Goal: Check status: Check status

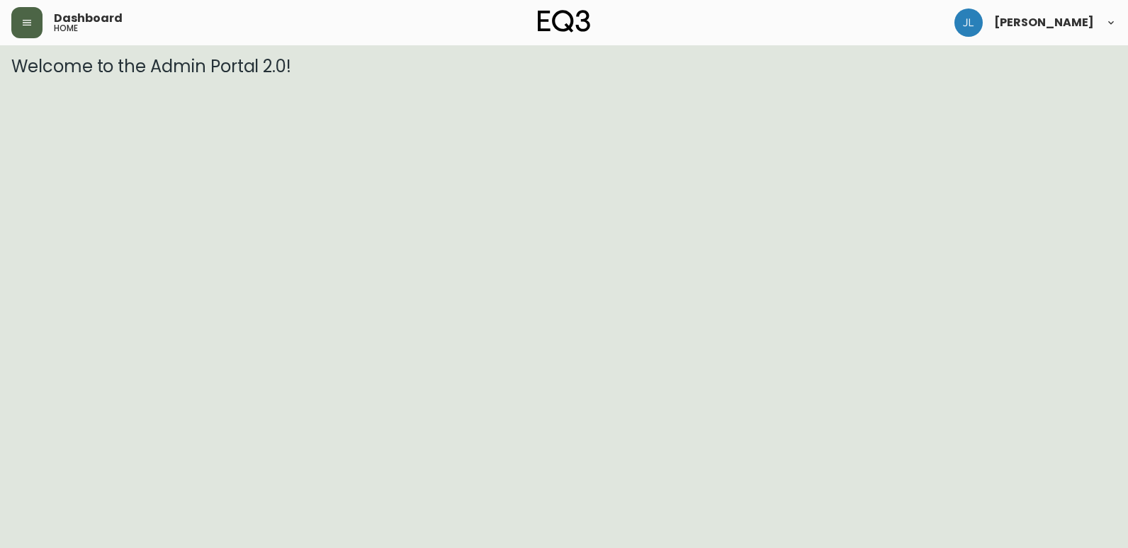
click at [31, 28] on icon "button" at bounding box center [26, 22] width 11 height 11
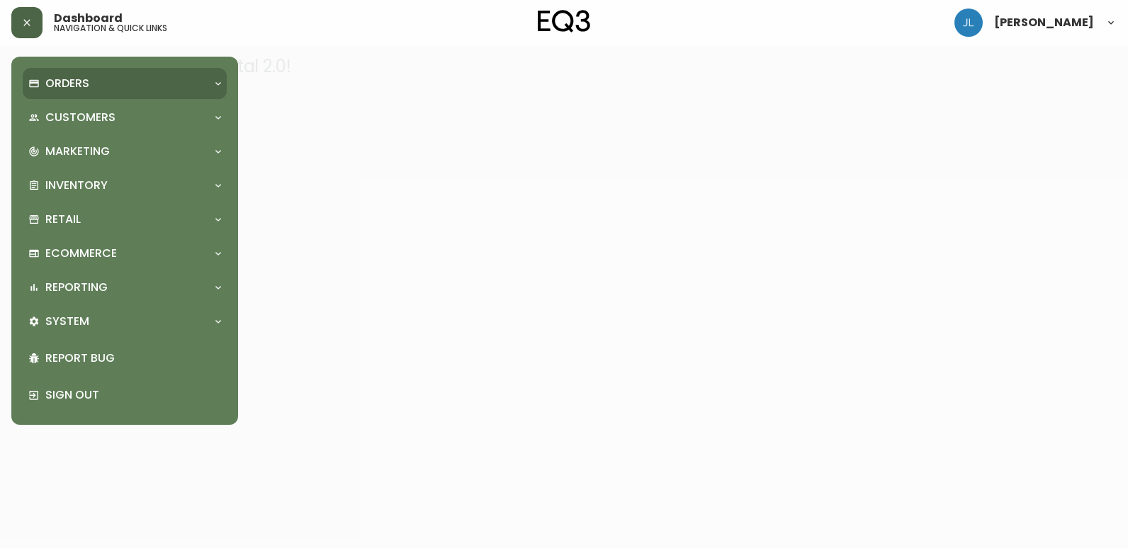
click at [83, 82] on p "Orders" at bounding box center [67, 84] width 44 height 16
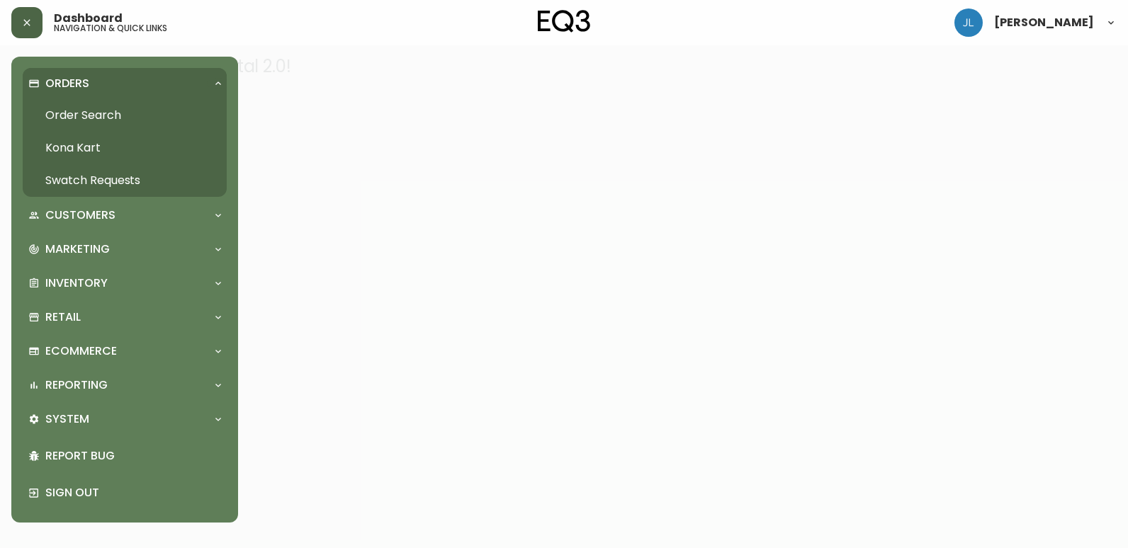
click at [96, 116] on link "Order Search" at bounding box center [125, 115] width 204 height 33
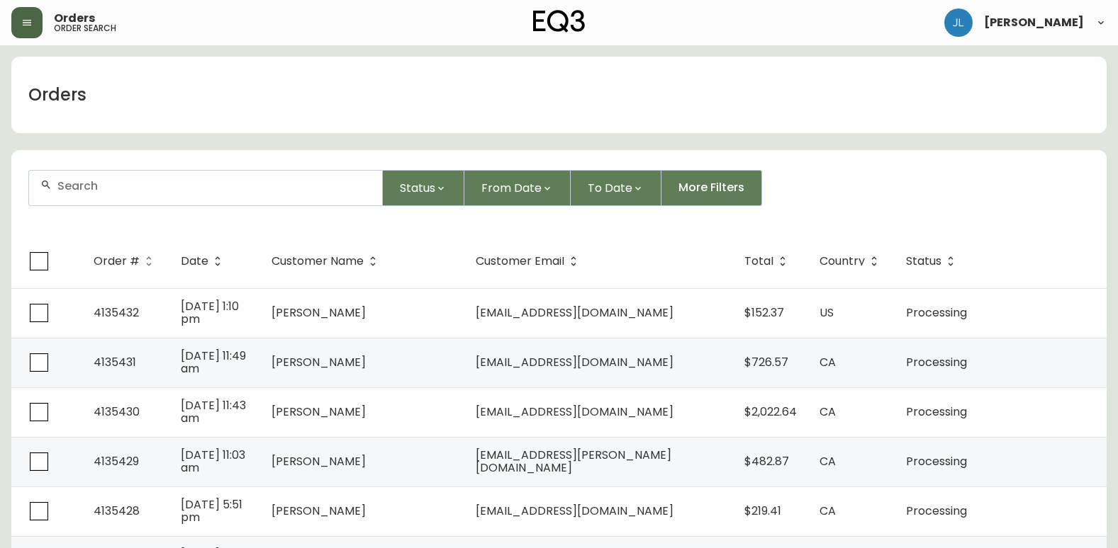
click at [208, 194] on div at bounding box center [205, 188] width 353 height 35
paste input "4133164"
type input "4133164"
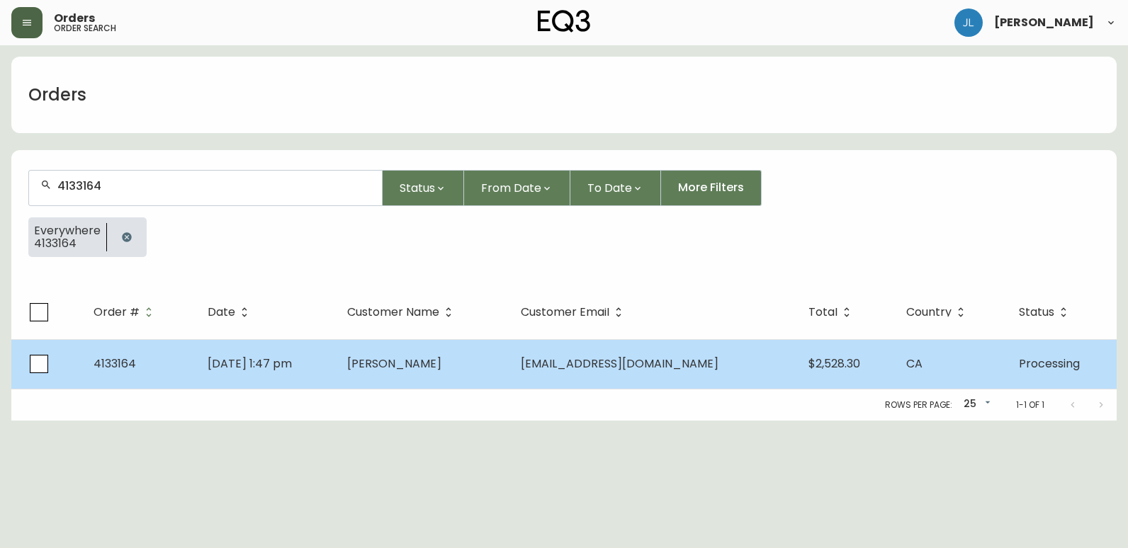
click at [336, 366] on td "[DATE] 1:47 pm" at bounding box center [266, 364] width 140 height 50
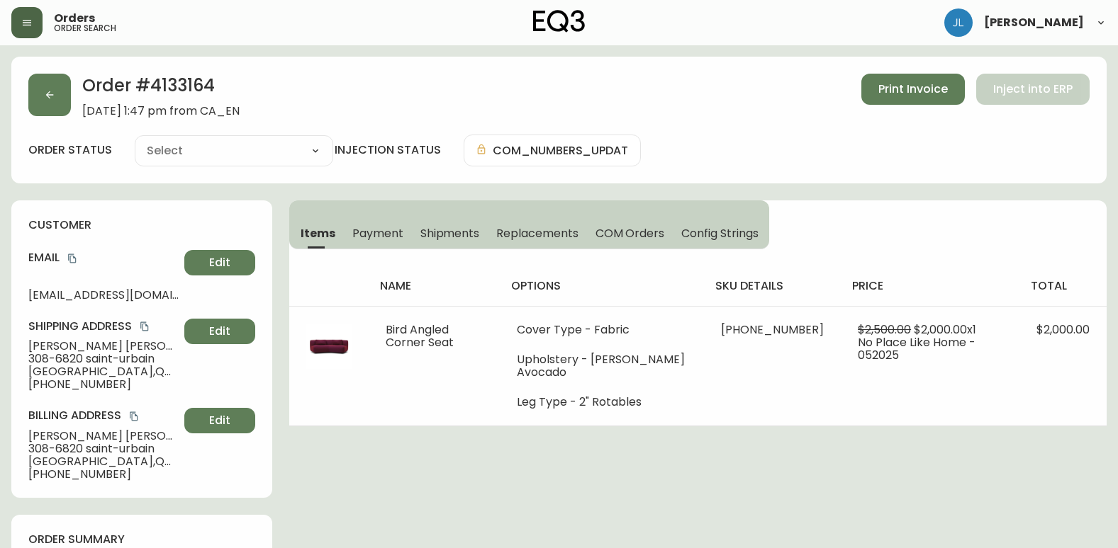
type input "Processing"
select select "PROCESSING"
drag, startPoint x: 218, startPoint y: 91, endPoint x: 152, endPoint y: 91, distance: 65.9
click at [152, 91] on h2 "Order # 4133164" at bounding box center [160, 89] width 157 height 31
copy h2 "4133164"
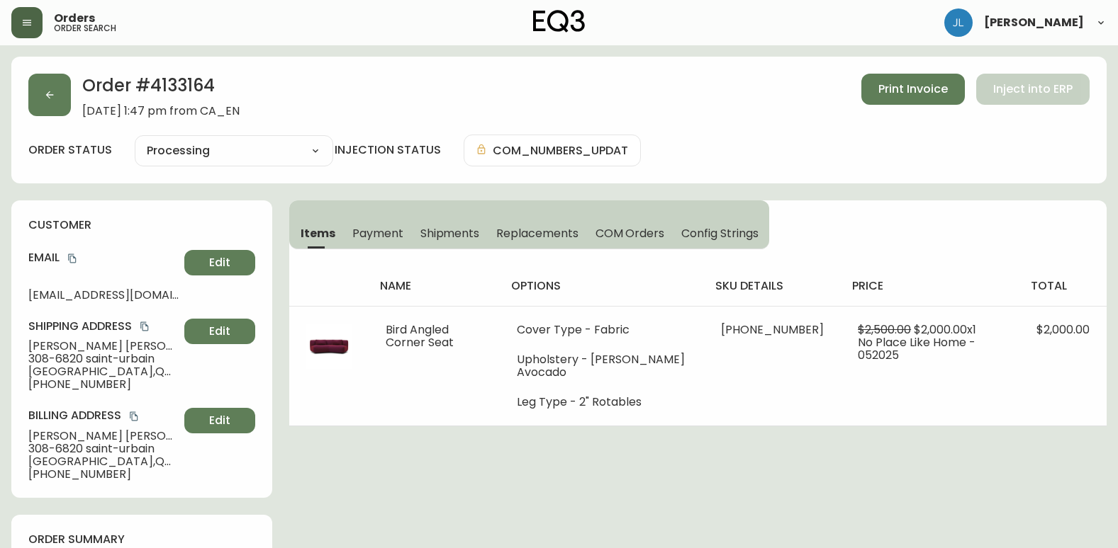
click at [38, 96] on button "button" at bounding box center [49, 95] width 43 height 43
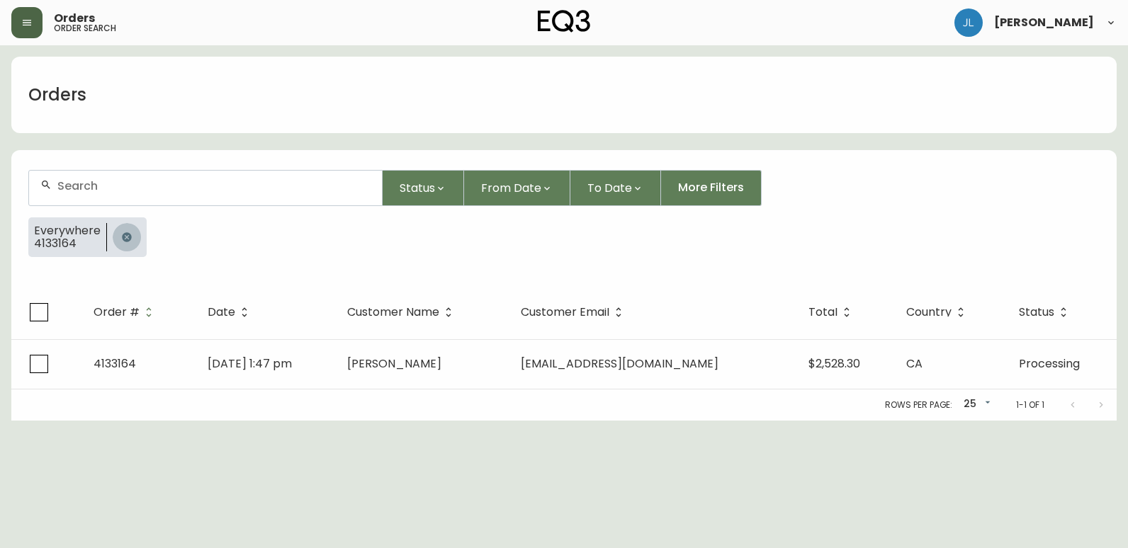
click at [121, 238] on icon "button" at bounding box center [126, 237] width 11 height 11
